Goal: Transaction & Acquisition: Purchase product/service

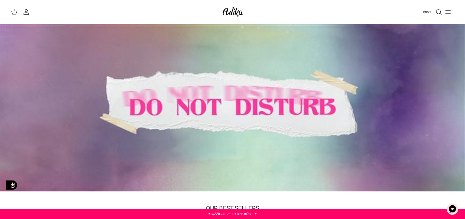
click at [444, 14] on button "Toggle menu" at bounding box center [448, 12] width 12 height 12
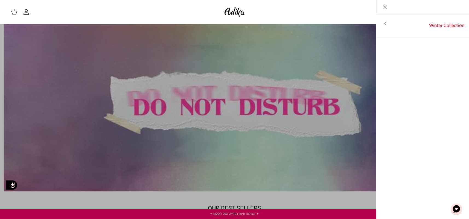
click at [387, 24] on icon "Toggle menu" at bounding box center [385, 23] width 7 height 7
click at [430, 25] on link "לכל הפריטים" at bounding box center [422, 24] width 87 height 14
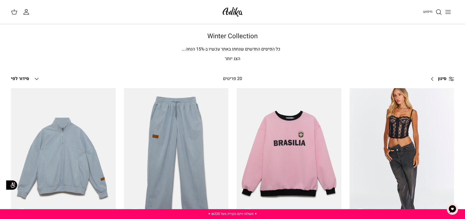
click at [437, 13] on icon "חיפוש" at bounding box center [439, 12] width 7 height 7
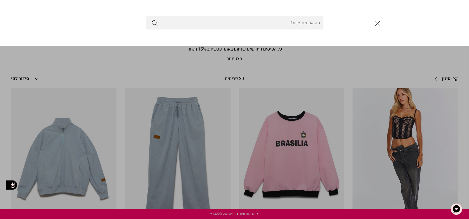
drag, startPoint x: 305, startPoint y: 20, endPoint x: 304, endPoint y: 24, distance: 3.7
click at [305, 19] on input "Search Store" at bounding box center [235, 22] width 178 height 13
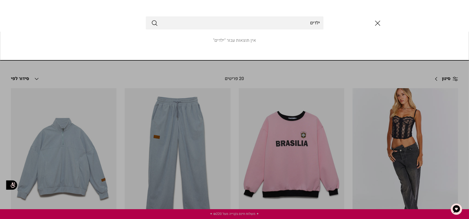
type input "ילדים"
click at [151, 19] on button "Submit" at bounding box center [154, 22] width 7 height 7
